Goal: Task Accomplishment & Management: Manage account settings

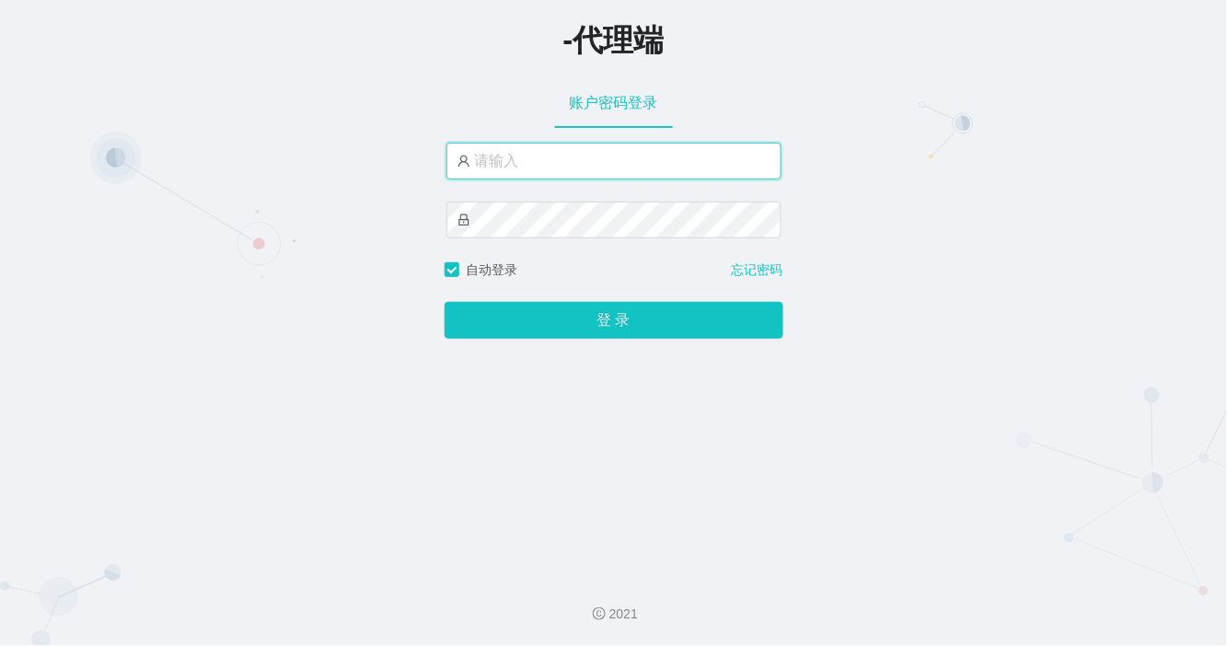
click at [580, 177] on input "text" at bounding box center [613, 161] width 335 height 37
type input "admin"
drag, startPoint x: 572, startPoint y: 171, endPoint x: 125, endPoint y: 85, distance: 455.6
click at [125, 85] on div "-代理端 账户密码登录 admin 自动登录 忘记密码 登 录" at bounding box center [613, 280] width 1227 height 561
drag, startPoint x: 569, startPoint y: 462, endPoint x: 499, endPoint y: 425, distance: 79.0
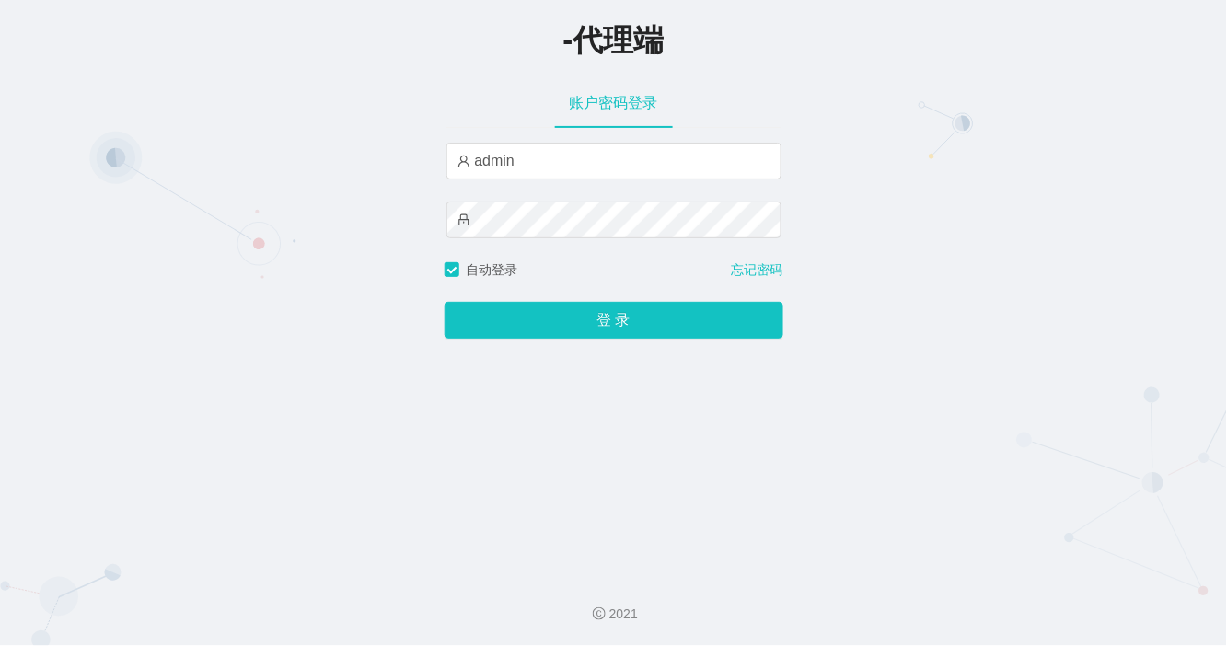
click at [569, 462] on div "-代理端 账户密码登录 admin 自动登录 忘记密码 登 录" at bounding box center [613, 280] width 1227 height 561
click at [706, 47] on div "-代理端" at bounding box center [613, 38] width 1227 height 40
click at [541, 173] on input "admin" at bounding box center [613, 161] width 335 height 37
drag, startPoint x: 525, startPoint y: 161, endPoint x: 237, endPoint y: 121, distance: 290.0
click at [323, 150] on div "-代理端 账户密码登录 admin 自动登录 忘记密码 登 录" at bounding box center [613, 280] width 1227 height 561
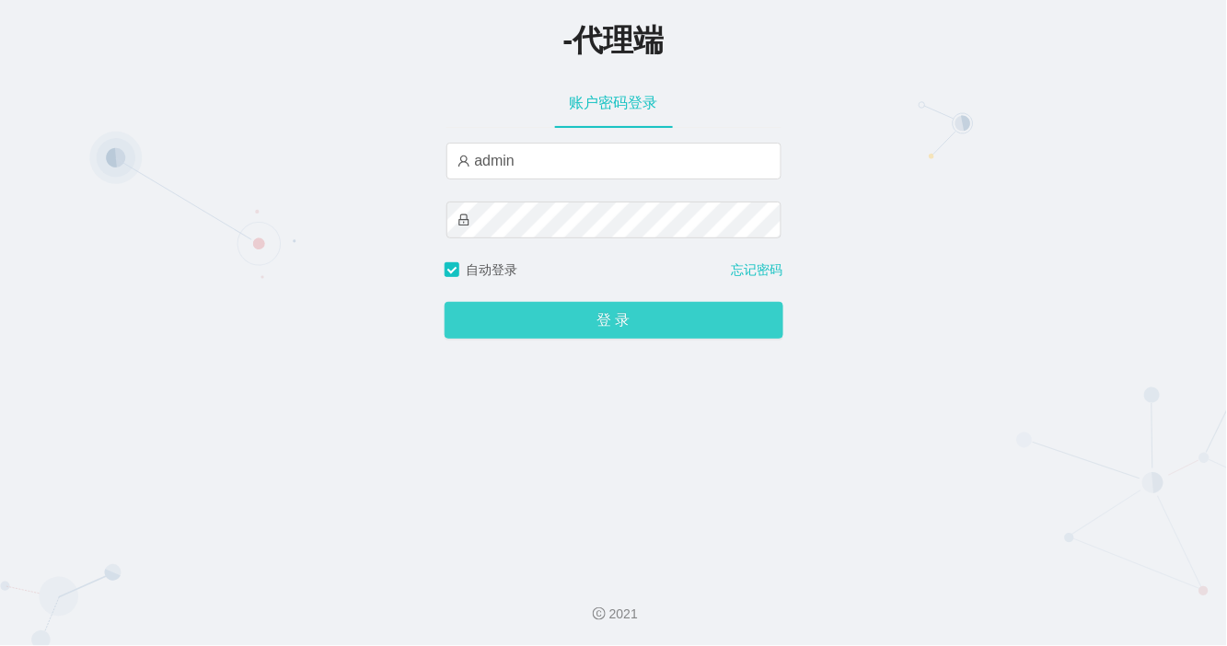
click at [546, 318] on button "登 录" at bounding box center [614, 320] width 339 height 37
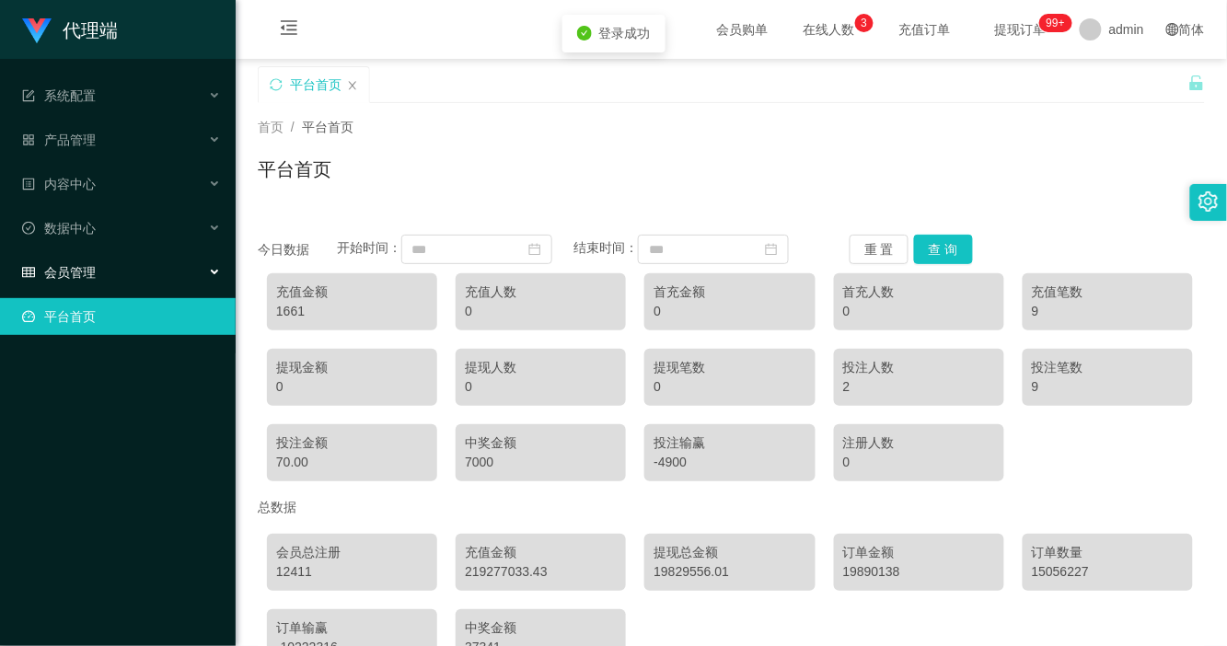
click at [90, 268] on span "会员管理" at bounding box center [59, 272] width 74 height 15
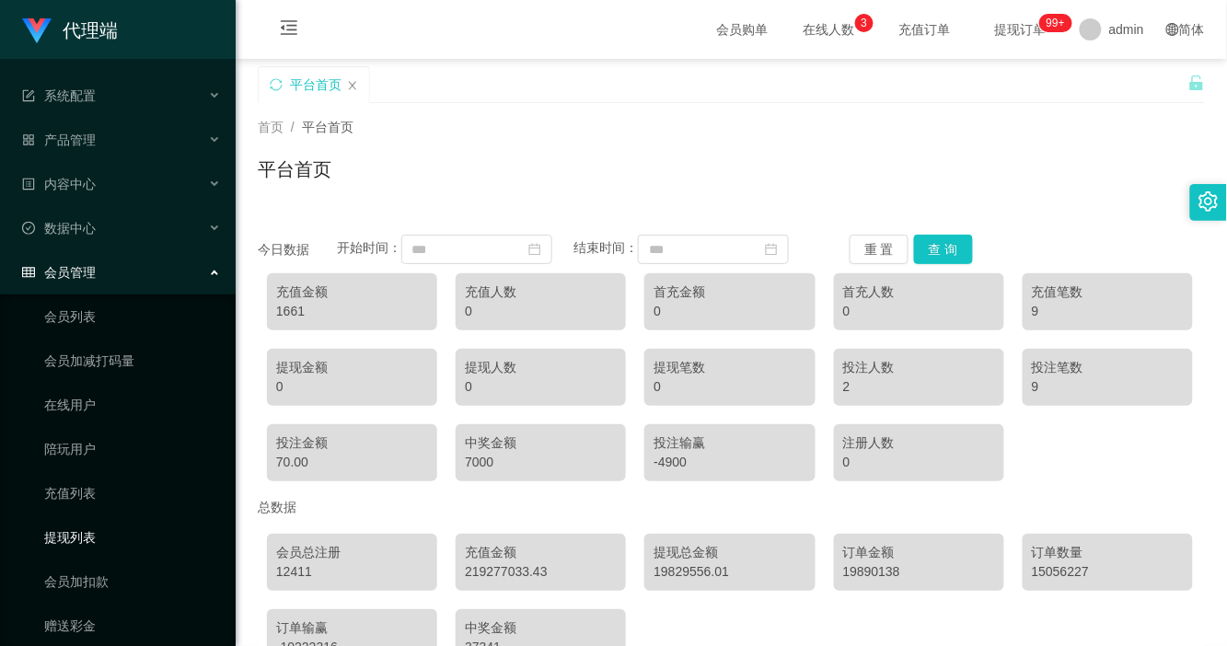
click at [101, 534] on link "提现列表" at bounding box center [132, 537] width 177 height 37
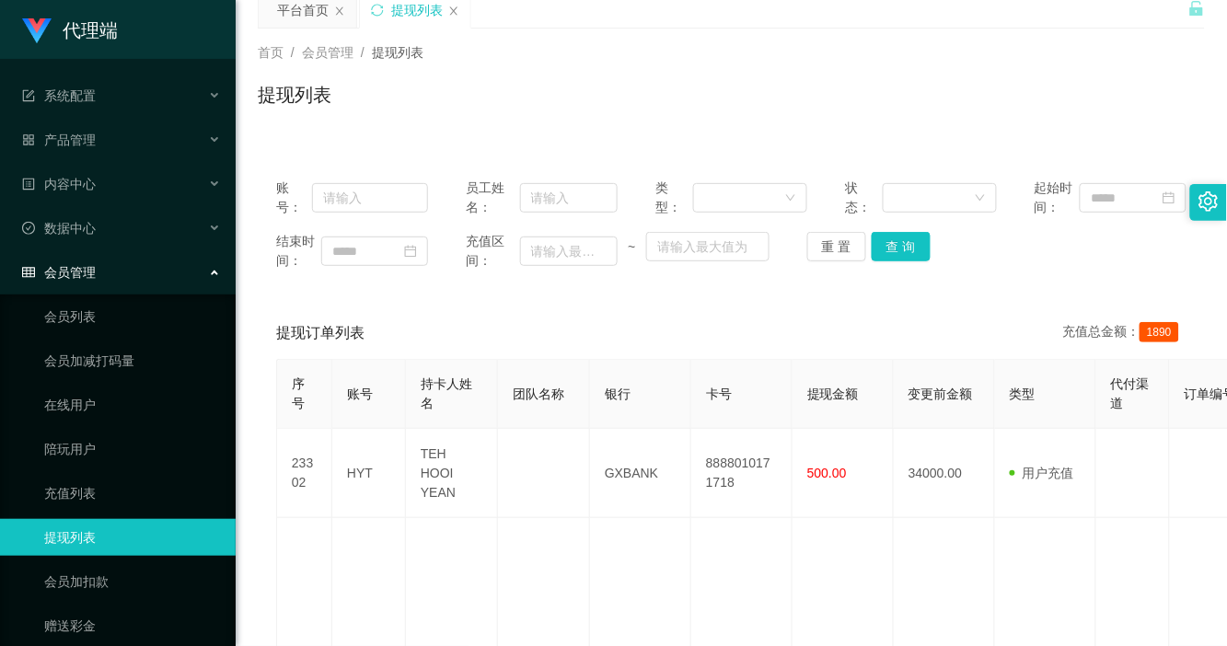
scroll to position [115, 0]
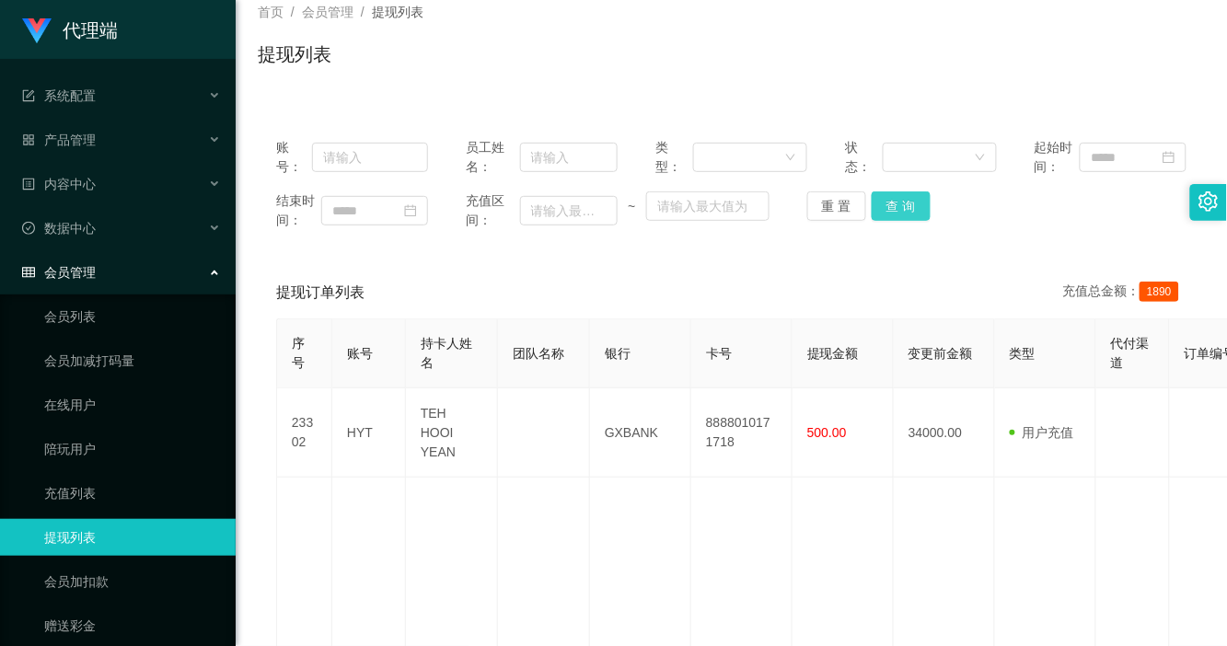
click at [902, 214] on button "查 询" at bounding box center [901, 205] width 59 height 29
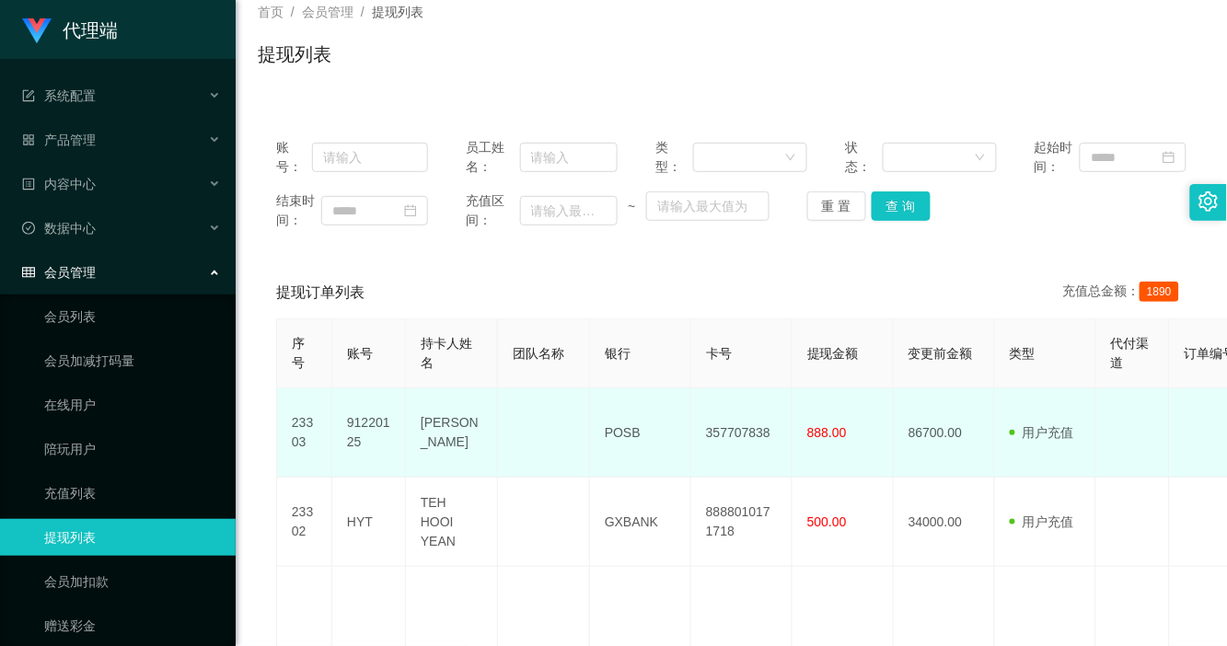
click at [449, 431] on td "[PERSON_NAME]" at bounding box center [452, 432] width 92 height 89
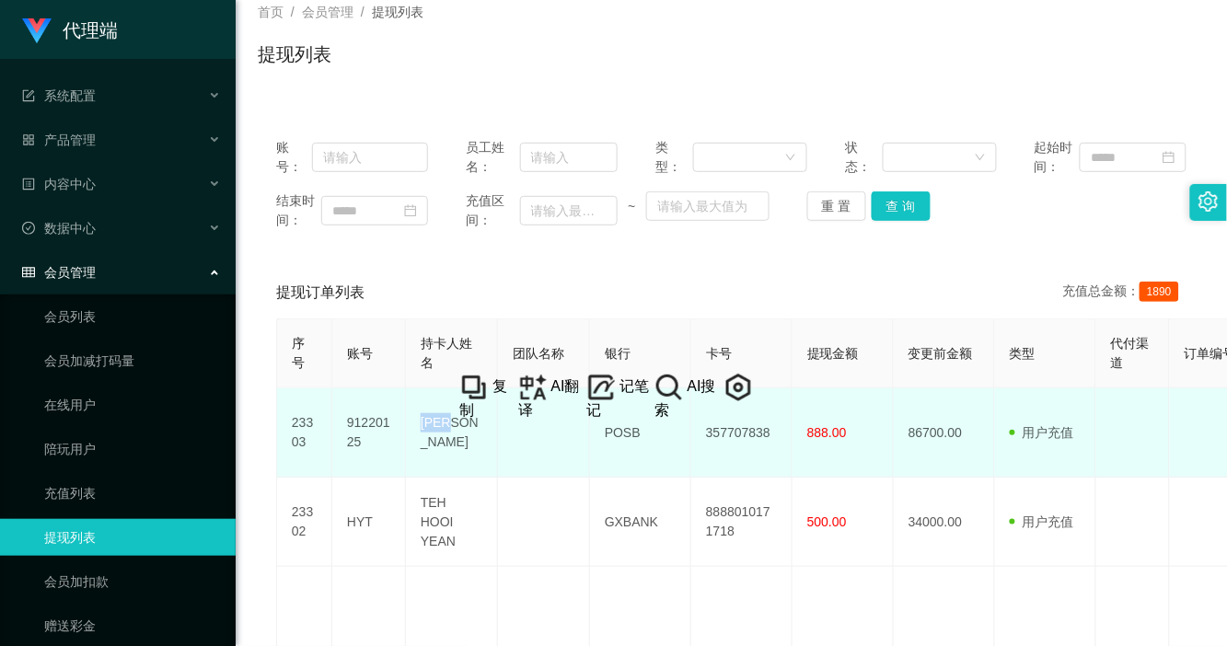
click at [443, 421] on td "[PERSON_NAME]" at bounding box center [452, 432] width 92 height 89
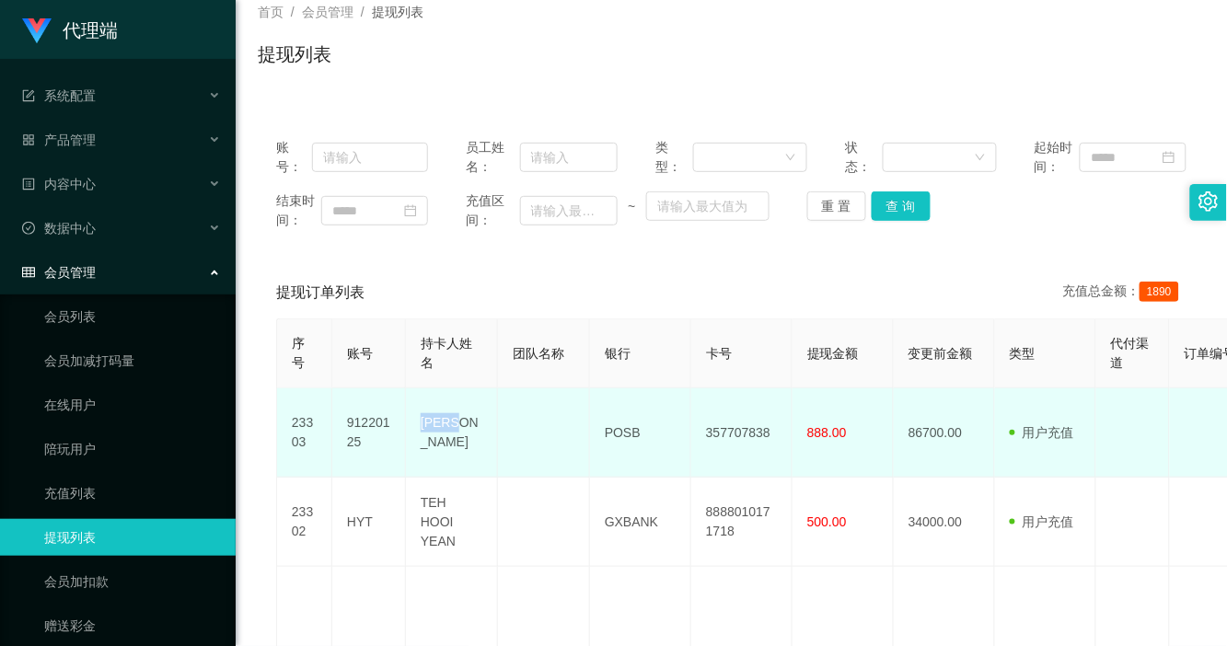
click at [443, 421] on td "[PERSON_NAME]" at bounding box center [452, 432] width 92 height 89
click at [710, 430] on td "357707838" at bounding box center [741, 432] width 101 height 89
copy td "357707838"
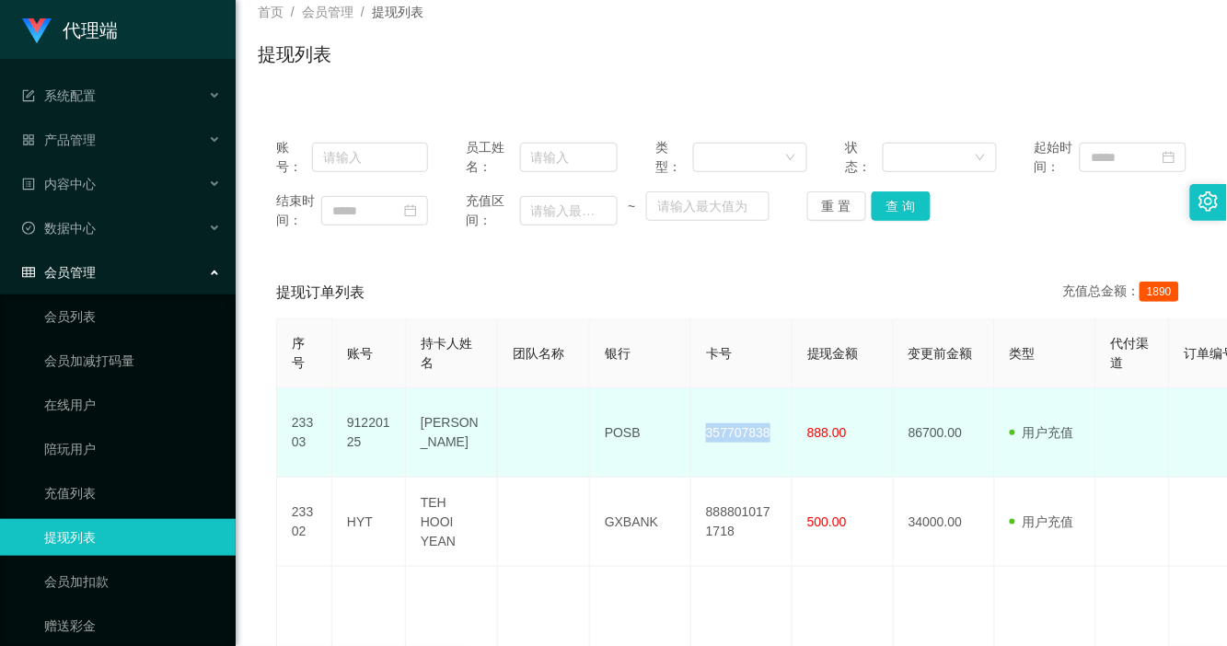
click at [710, 430] on td "357707838" at bounding box center [741, 432] width 101 height 89
copy td "357707838"
click at [613, 431] on td "POSB" at bounding box center [640, 432] width 101 height 89
copy td "POSB"
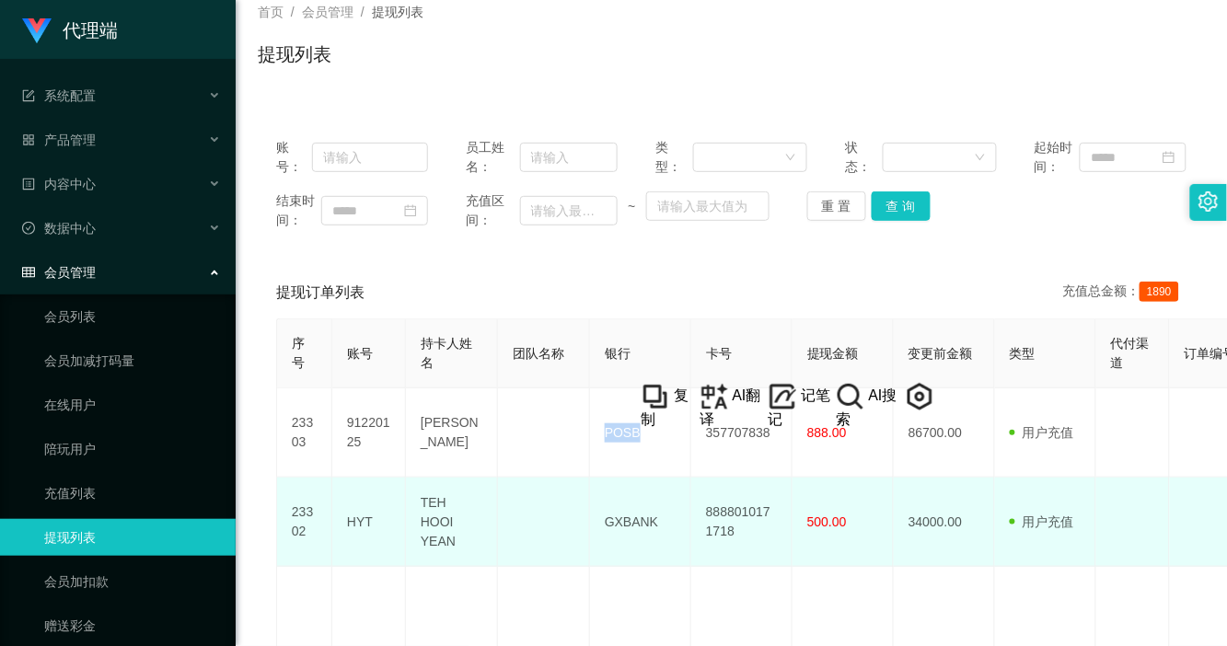
drag, startPoint x: 737, startPoint y: 484, endPoint x: 718, endPoint y: 491, distance: 20.4
click at [737, 484] on td "8888010171718" at bounding box center [741, 522] width 101 height 89
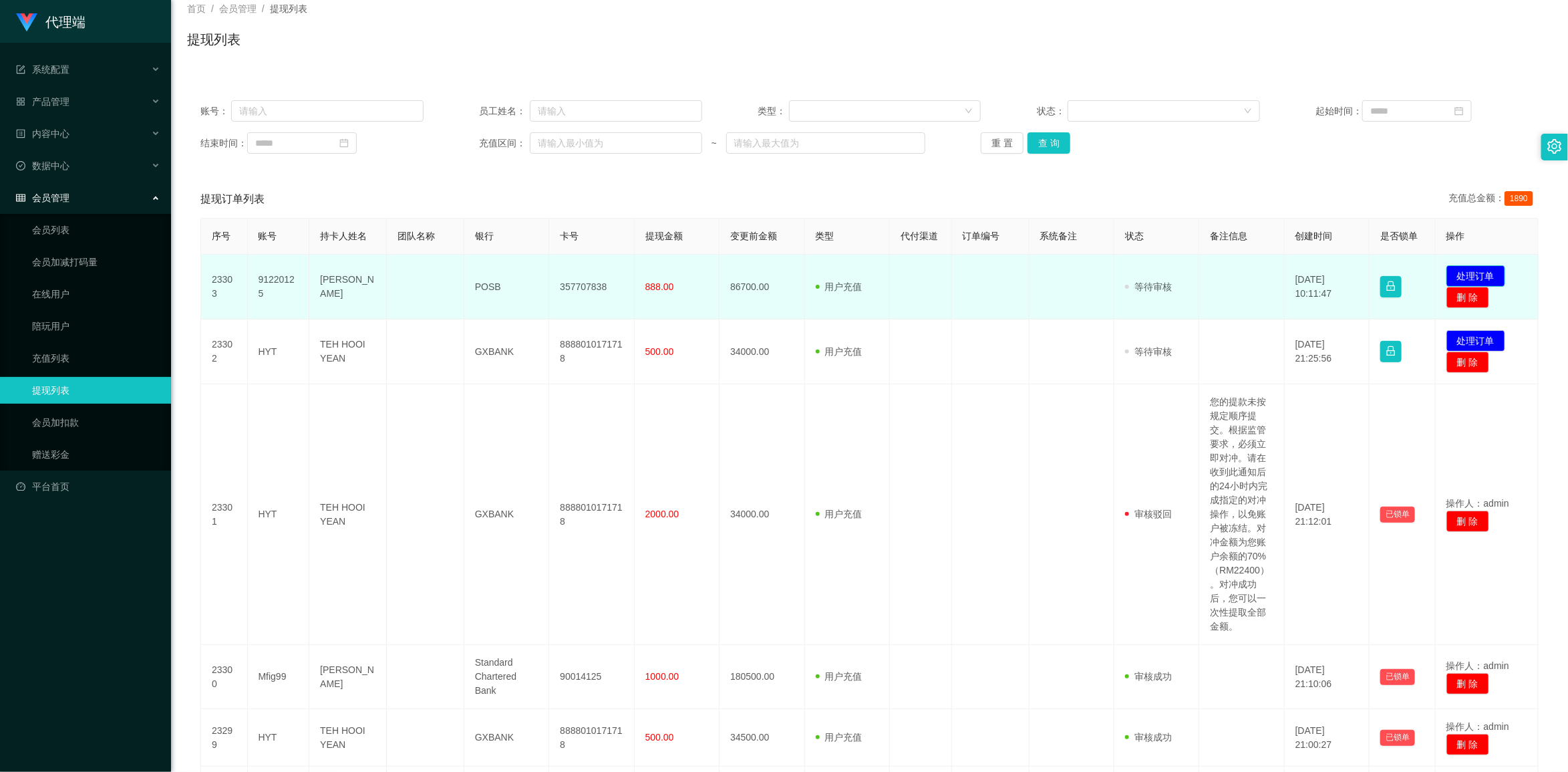
click at [890, 274] on button "处理订单" at bounding box center [1476, 275] width 59 height 21
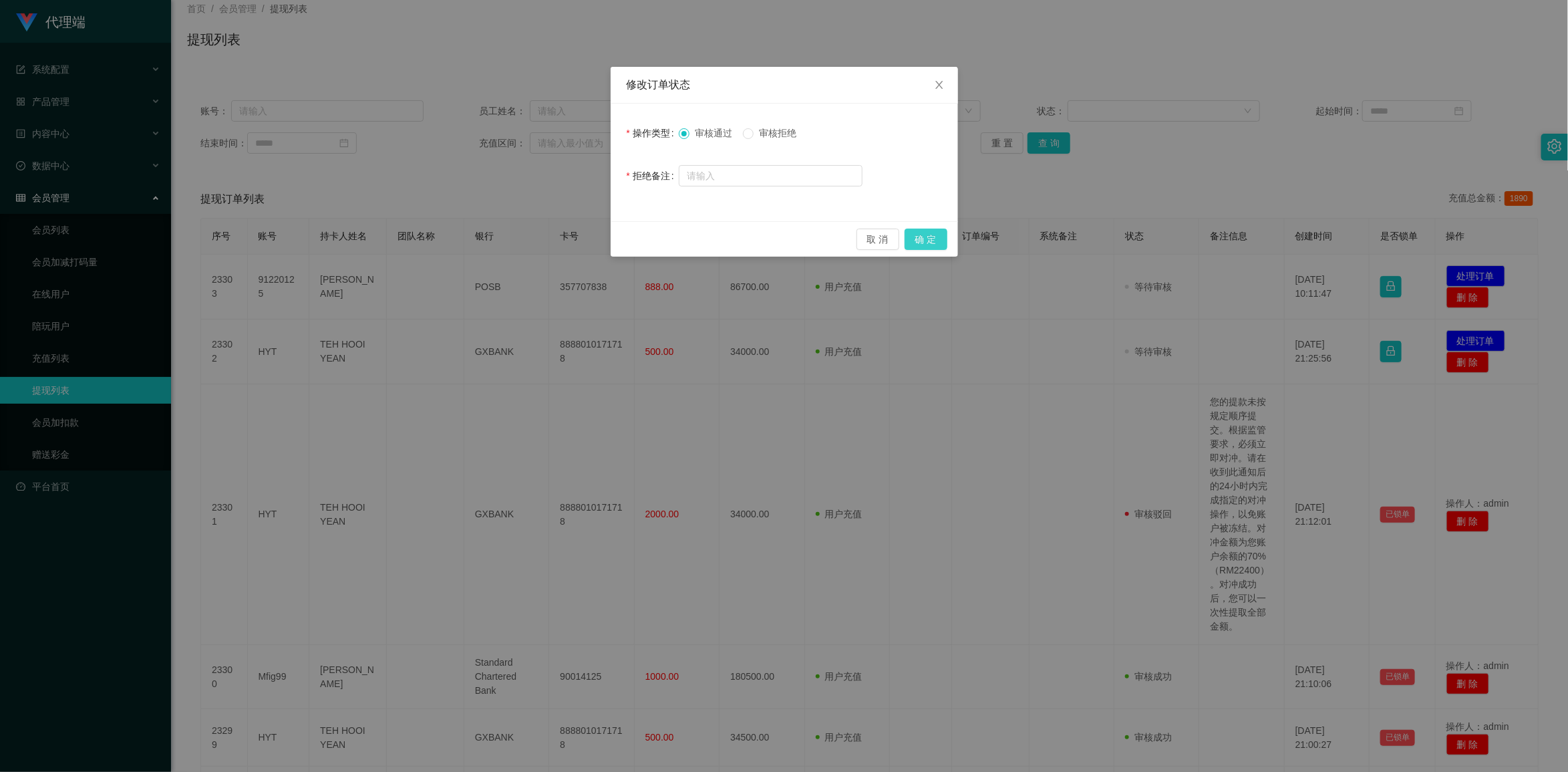
click at [890, 239] on button "确 定" at bounding box center [926, 239] width 43 height 21
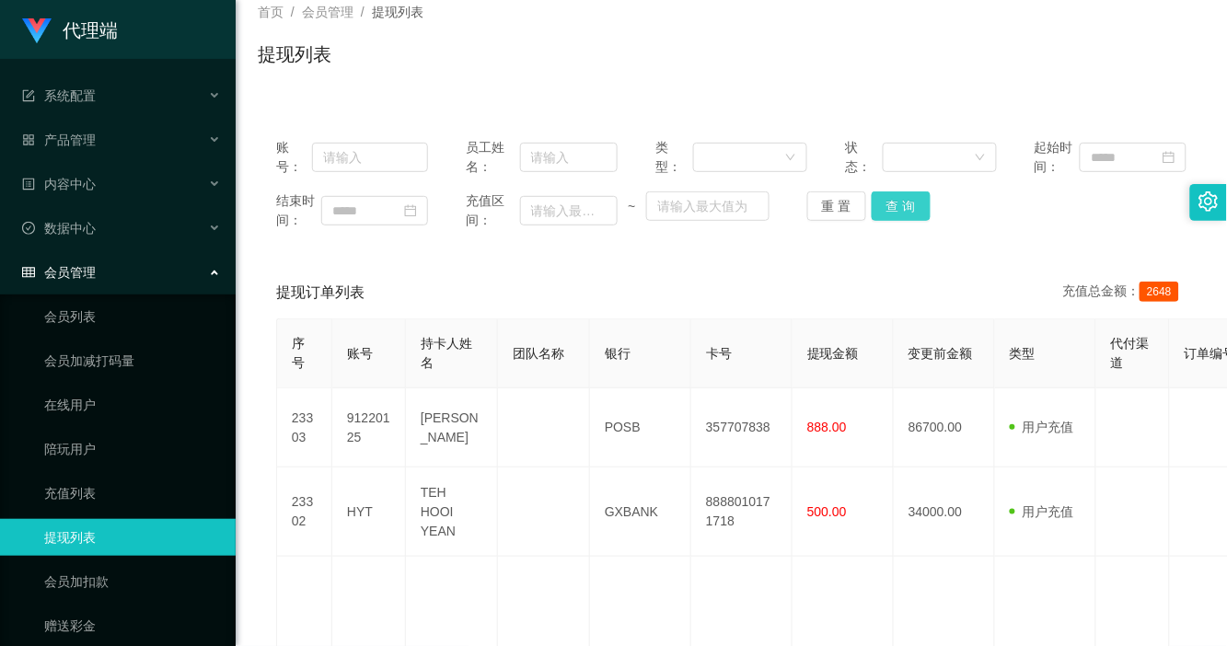
click at [912, 205] on button "查 询" at bounding box center [901, 205] width 59 height 29
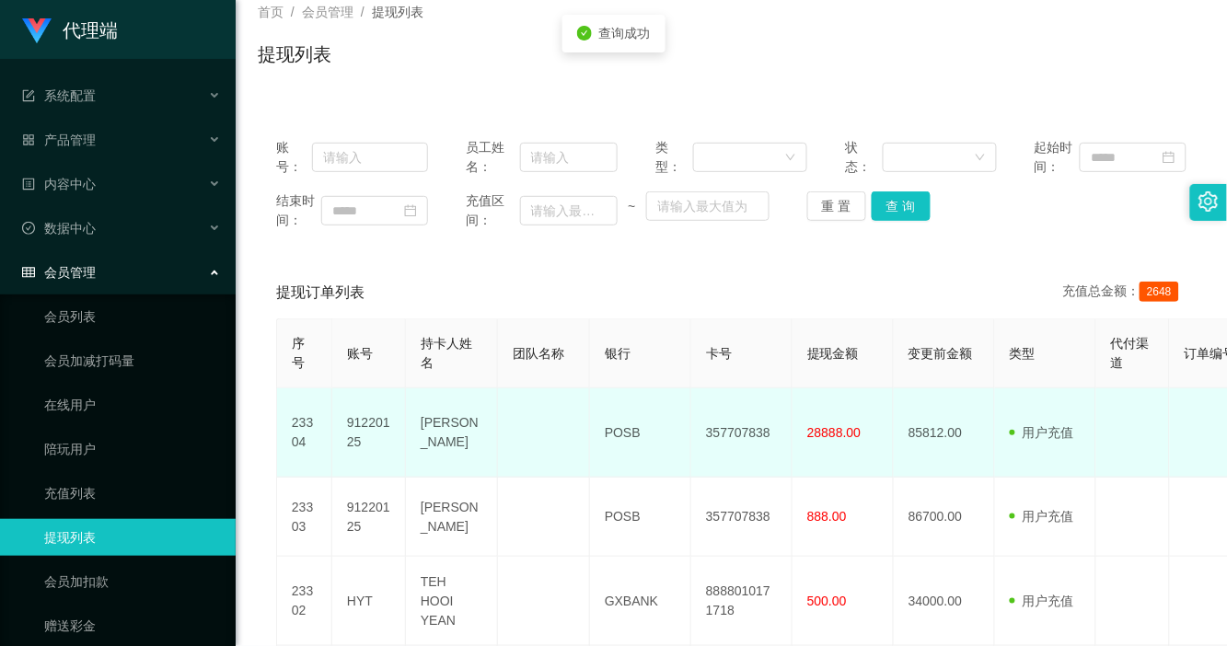
click at [440, 424] on td "[PERSON_NAME]" at bounding box center [452, 432] width 92 height 89
click at [366, 428] on td "91220125" at bounding box center [369, 432] width 74 height 89
copy td "91220125"
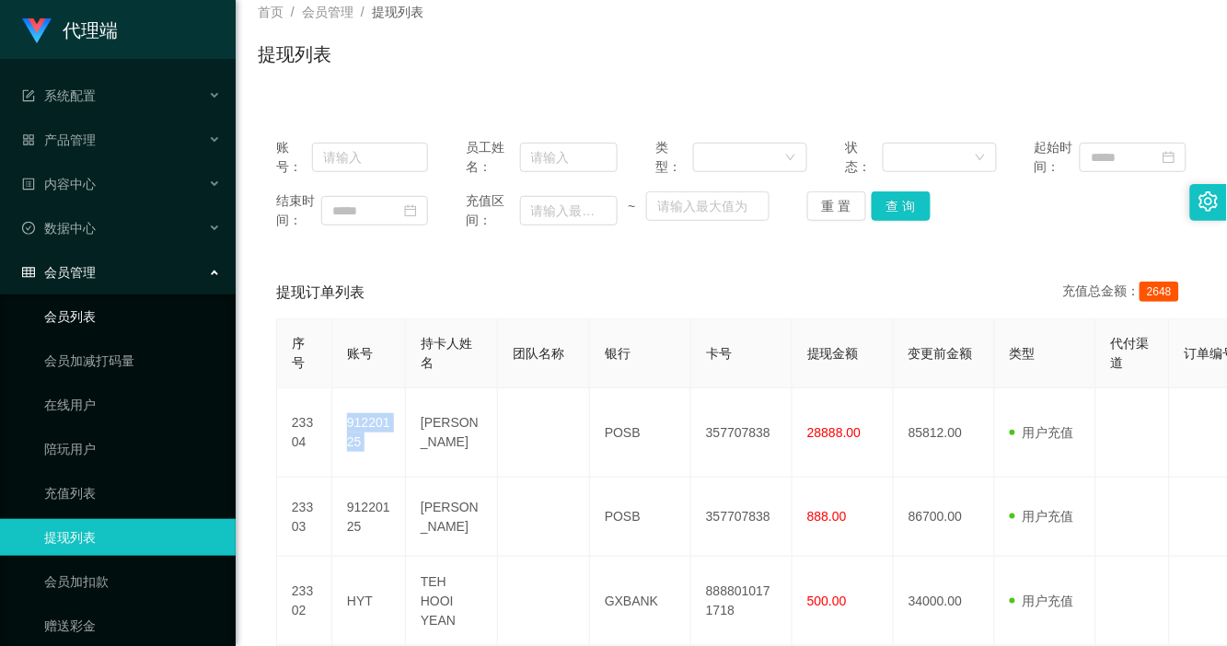
drag, startPoint x: 366, startPoint y: 428, endPoint x: 17, endPoint y: 332, distance: 362.6
click at [365, 426] on td "91220125" at bounding box center [369, 432] width 74 height 89
copy td "91220125"
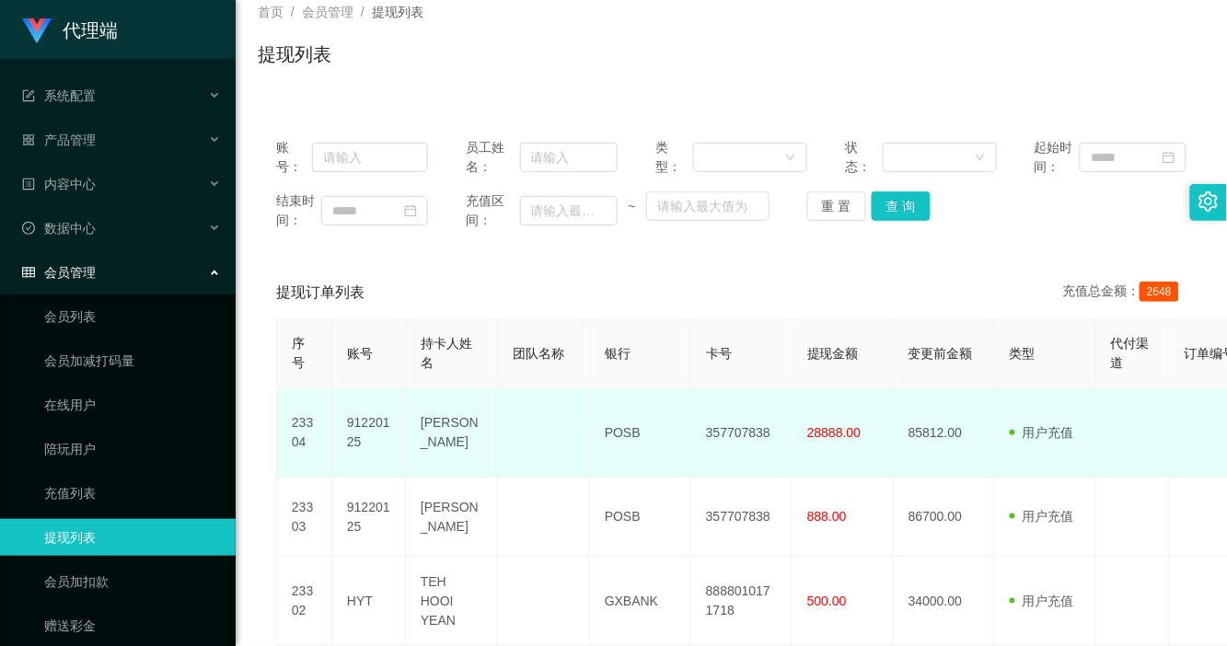
click at [873, 437] on td "28888.00" at bounding box center [842, 432] width 101 height 89
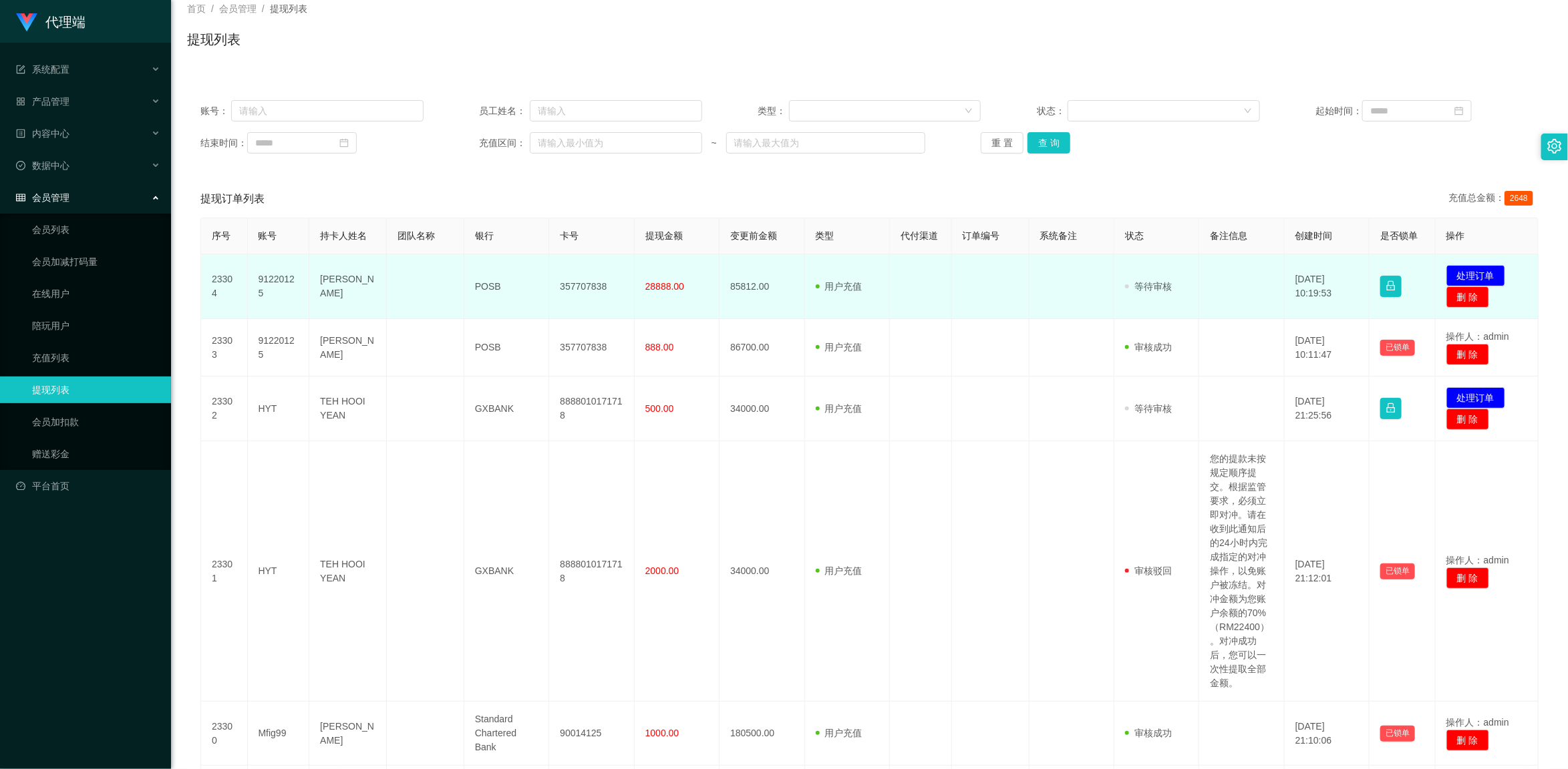
click at [285, 278] on td "91220125" at bounding box center [279, 287] width 62 height 65
copy td "91220125"
click at [285, 278] on td "91220125" at bounding box center [279, 287] width 62 height 65
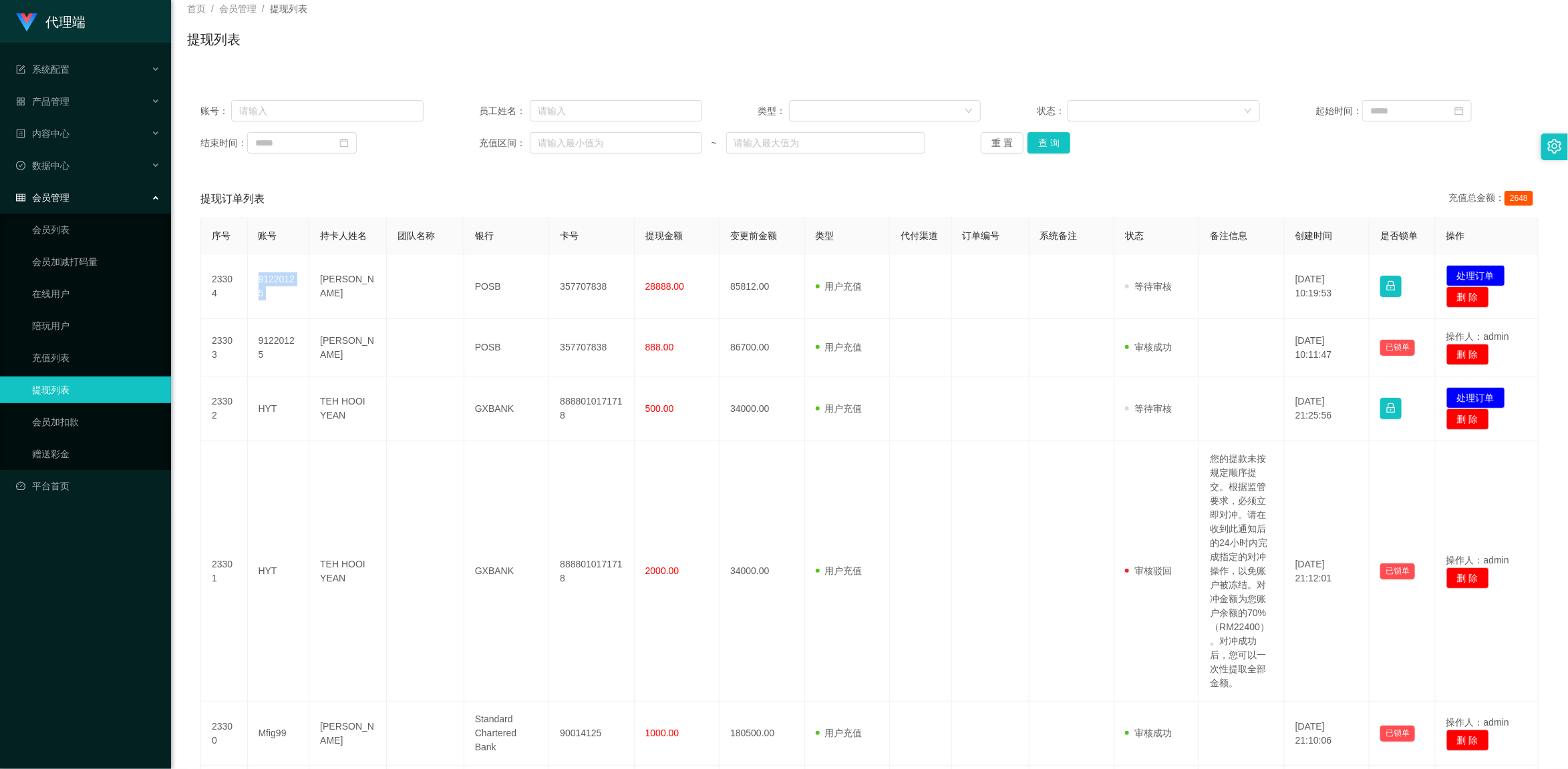
copy td "91220125"
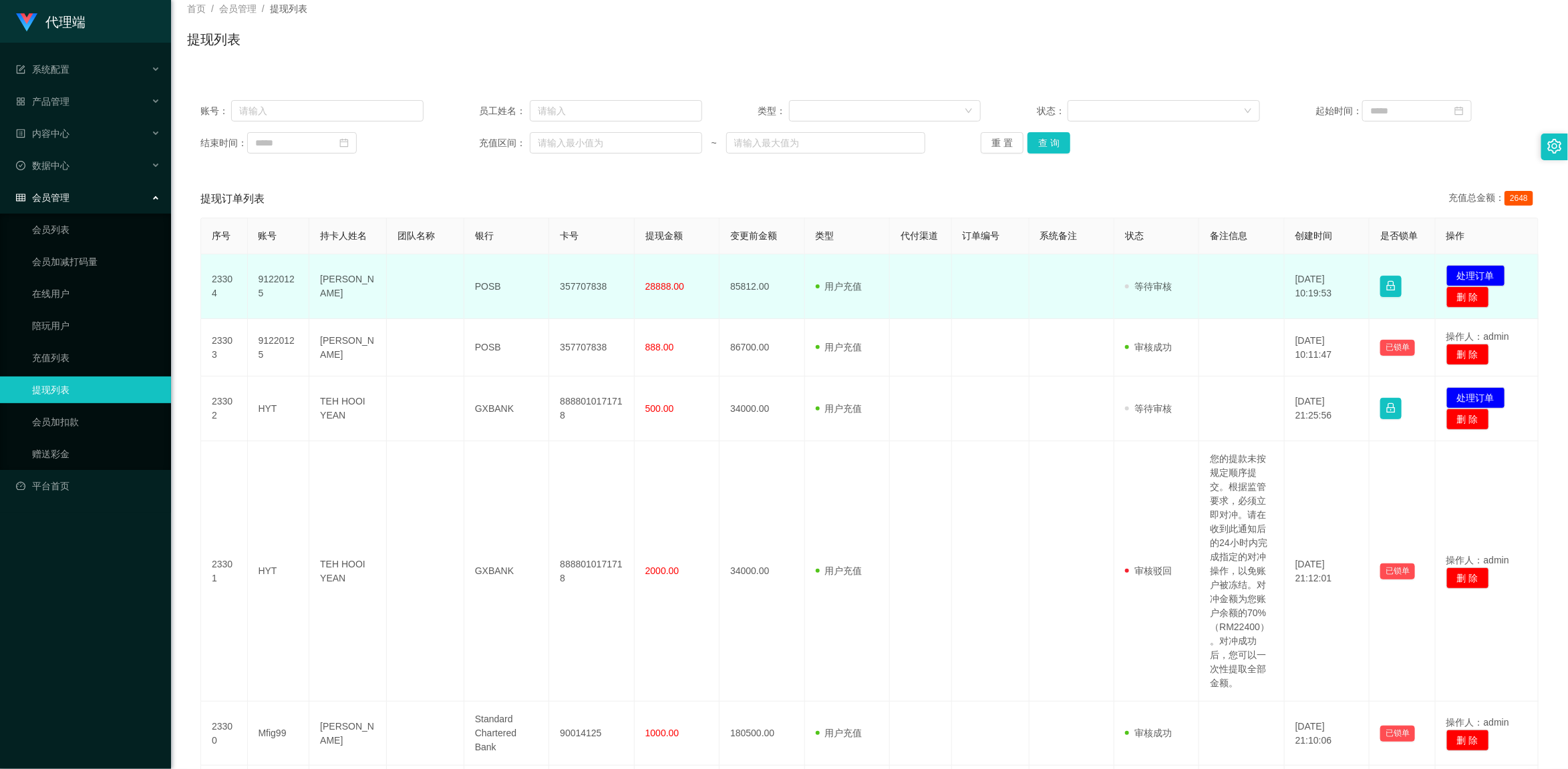
click at [751, 288] on td "85812.00" at bounding box center [761, 287] width 85 height 65
copy td "85812.00"
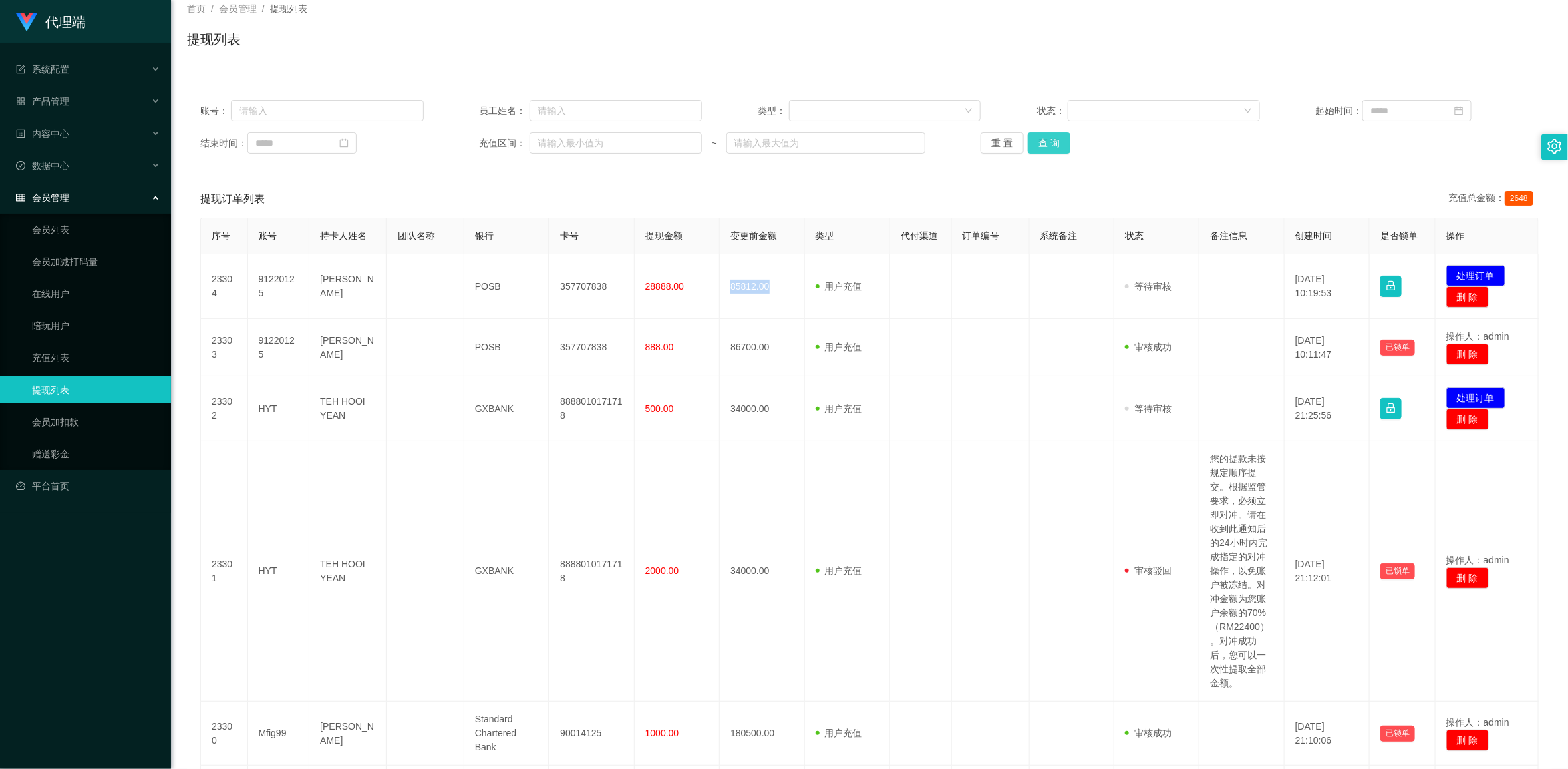
click at [890, 144] on button "查 询" at bounding box center [1049, 142] width 43 height 21
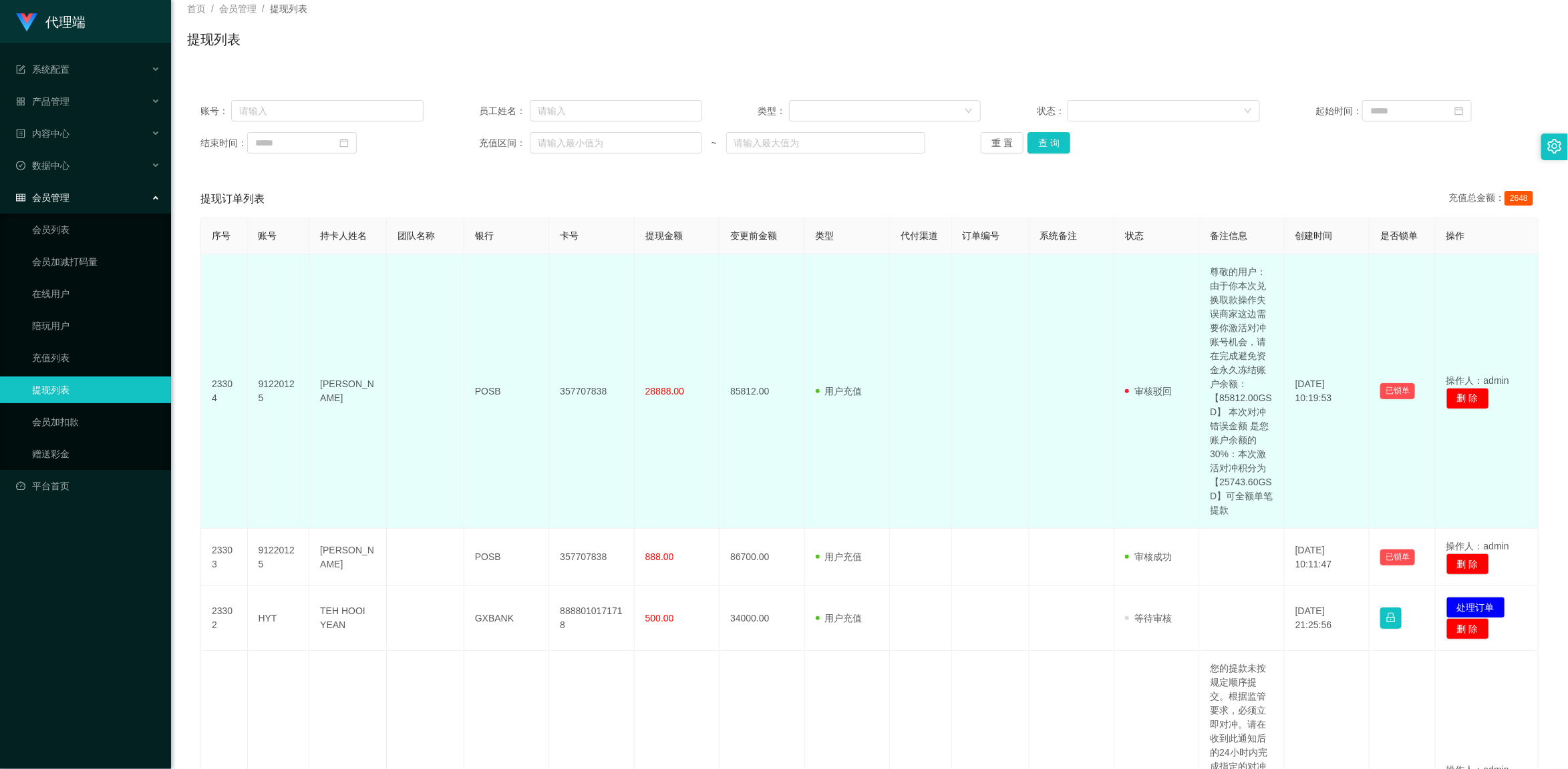
click at [890, 411] on td "尊敬的用户：由于你本次兑换取款操作失误商家这边需要你激活对冲账号机会，请在完成避免资金永久冻结账户余额：【85812.00GSD】 本次对冲错误金额 是您账户…" at bounding box center [1241, 392] width 85 height 274
drag, startPoint x: 1229, startPoint y: 337, endPoint x: 1184, endPoint y: 377, distance: 60.2
click at [890, 377] on td "审核驳回 审核成功 等待审核" at bounding box center [1156, 392] width 85 height 274
click at [890, 392] on button "已锁单" at bounding box center [1397, 391] width 35 height 16
click at [890, 392] on button "已锁单" at bounding box center [1397, 391] width 35 height 16
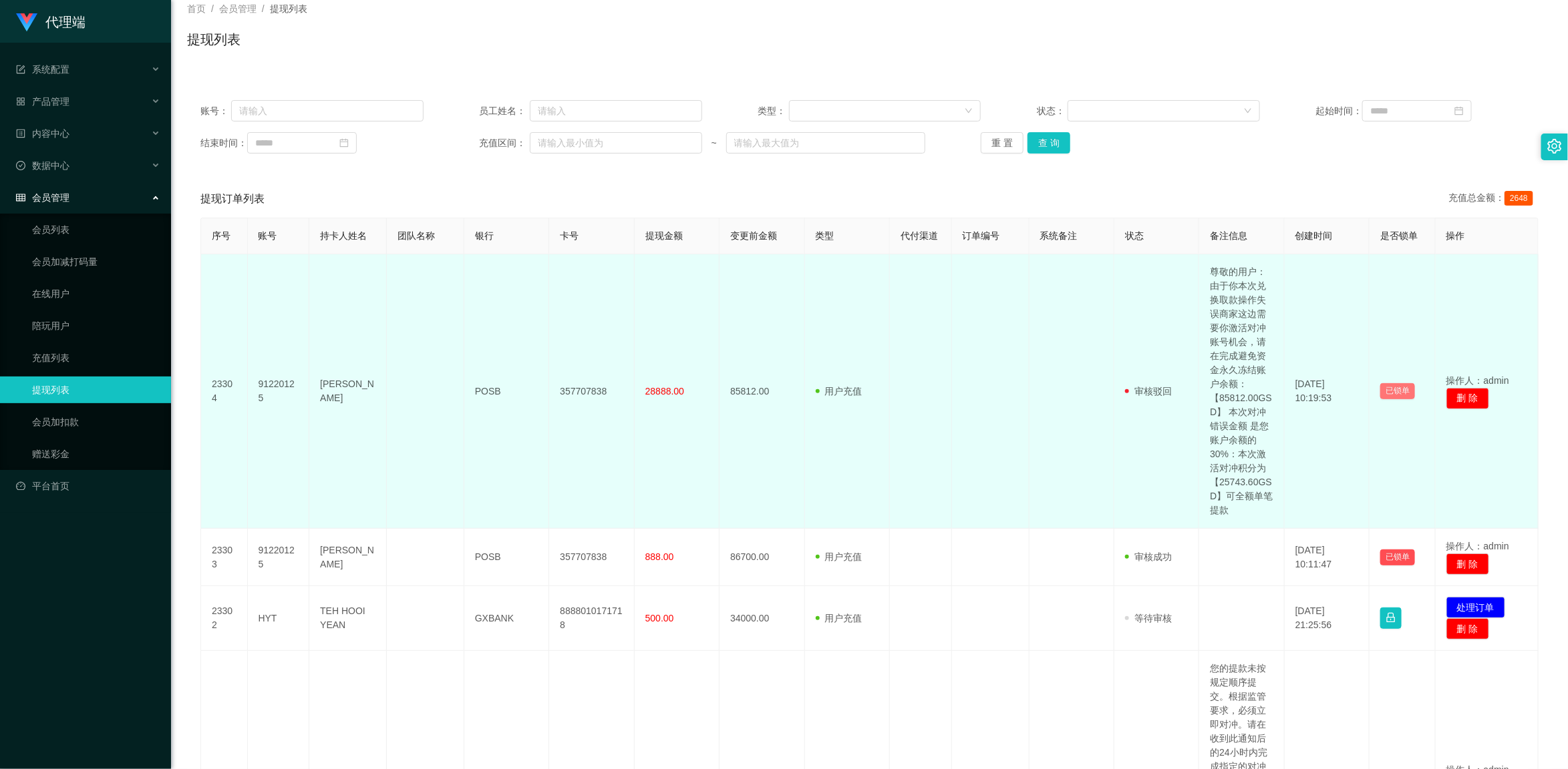
click at [890, 395] on button "已锁单" at bounding box center [1397, 391] width 35 height 16
click at [890, 432] on td "尊敬的用户：由于你本次兑换取款操作失误商家这边需要你激活对冲账号机会，请在完成避免资金永久冻结账户余额：【85812.00GSD】 本次对冲错误金额 是您账户…" at bounding box center [1241, 392] width 85 height 274
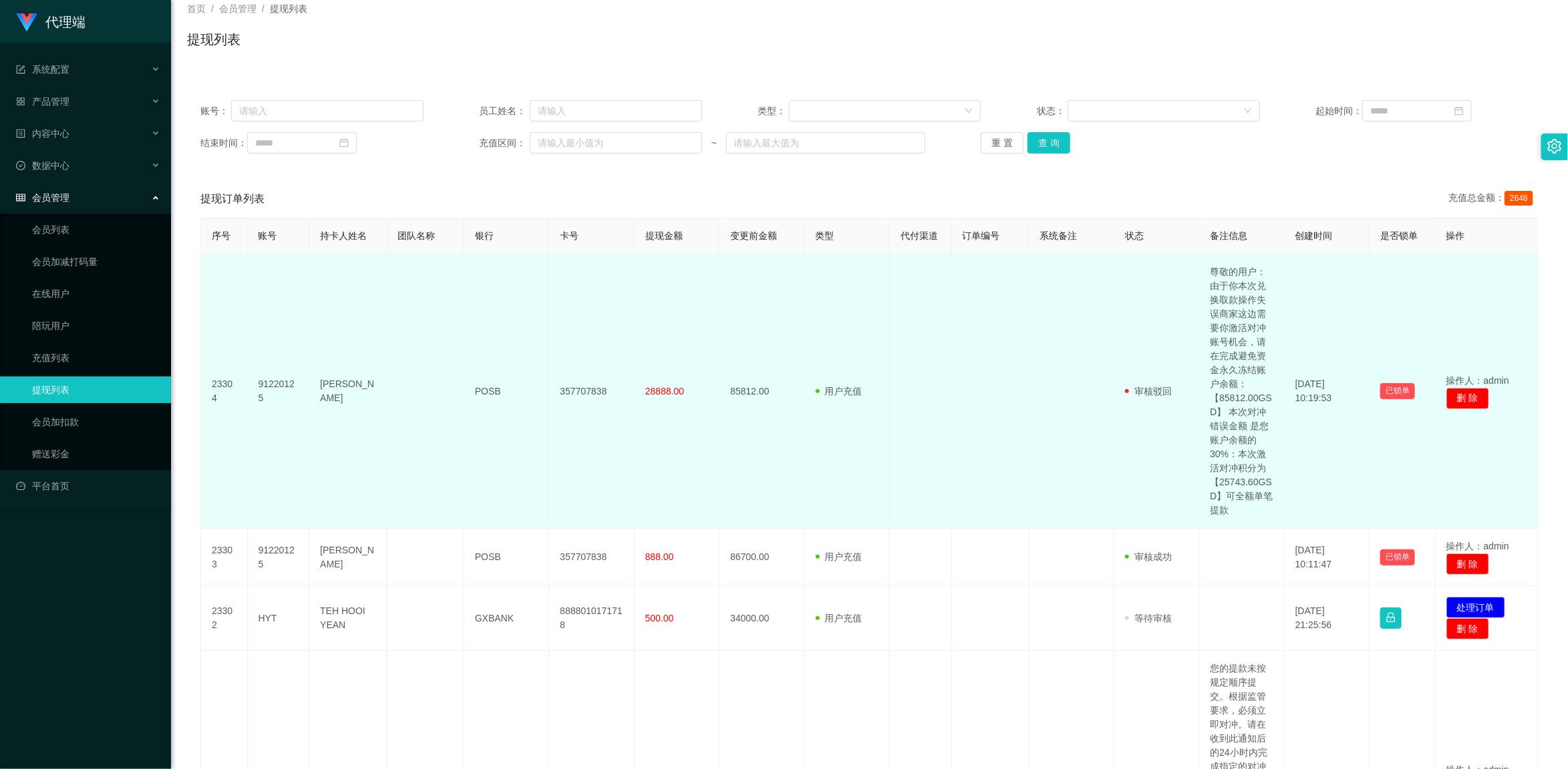
click at [890, 403] on td "尊敬的用户：由于你本次兑换取款操作失误商家这边需要你激活对冲账号机会，请在完成避免资金永久冻结账户余额：【85812.00GSD】 本次对冲错误金额 是您账户…" at bounding box center [1241, 392] width 85 height 274
drag, startPoint x: 1243, startPoint y: 400, endPoint x: 1251, endPoint y: 398, distance: 8.2
click at [890, 400] on td "尊敬的用户：由于你本次兑换取款操作失误商家这边需要你激活对冲账号机会，请在完成避免资金永久冻结账户余额：【85812.00GSD】 本次对冲错误金额 是您账户…" at bounding box center [1241, 392] width 85 height 274
click at [890, 399] on td "尊敬的用户：由于你本次兑换取款操作失误商家这边需要你激活对冲账号机会，请在完成避免资金永久冻结账户余额：【85812.00GSD】 本次对冲错误金额 是您账户…" at bounding box center [1241, 392] width 85 height 274
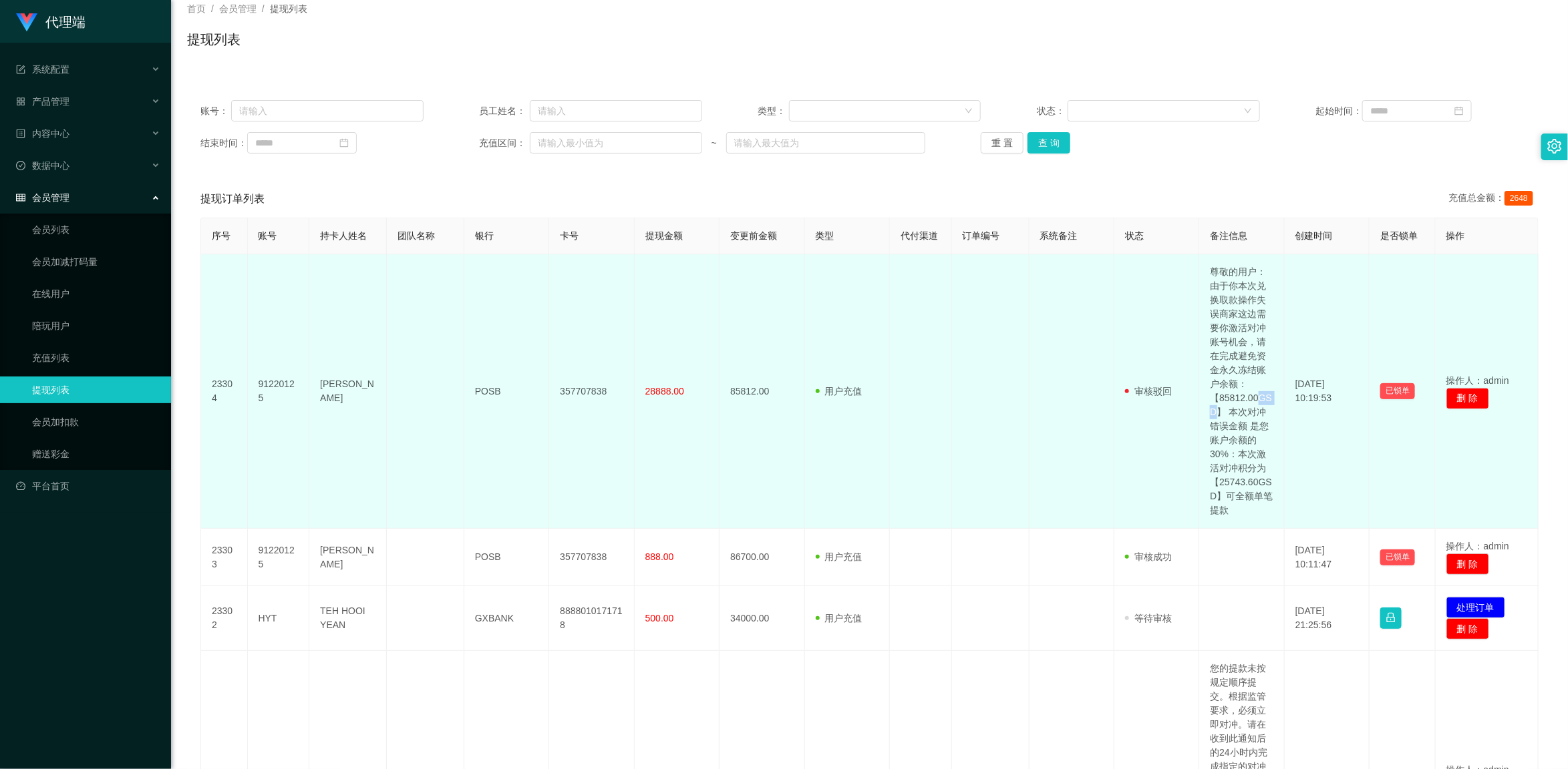
drag, startPoint x: 1250, startPoint y: 399, endPoint x: 1208, endPoint y: 411, distance: 43.7
click at [890, 411] on td "尊敬的用户：由于你本次兑换取款操作失误商家这边需要你激活对冲账号机会，请在完成避免资金永久冻结账户余额：【85812.00GSD】 本次对冲错误金额 是您账户…" at bounding box center [1241, 392] width 85 height 274
copy td "GSD"
